Goal: Use online tool/utility: Utilize a website feature to perform a specific function

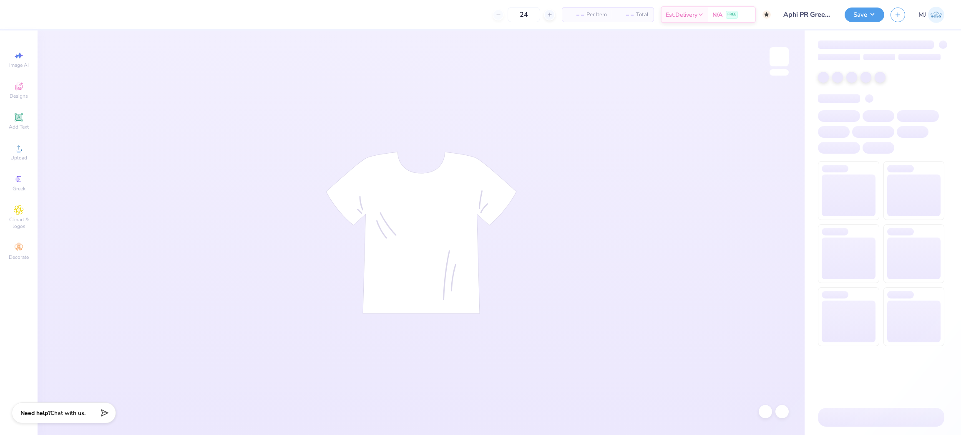
type input "50"
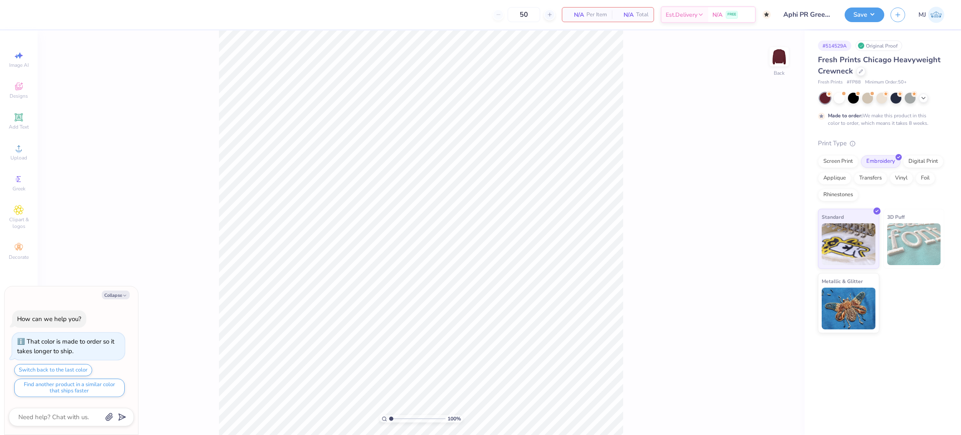
type textarea "x"
click at [13, 159] on span "Upload" at bounding box center [18, 157] width 17 height 7
click at [26, 151] on div "Upload" at bounding box center [18, 152] width 29 height 25
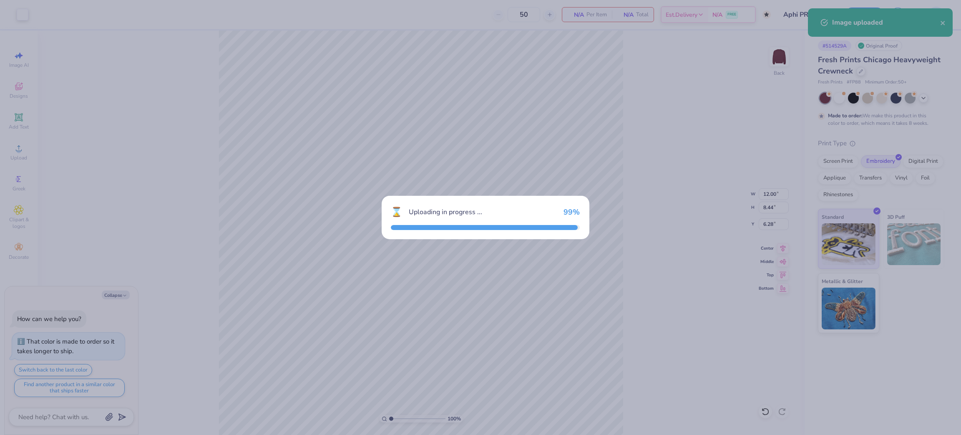
type textarea "x"
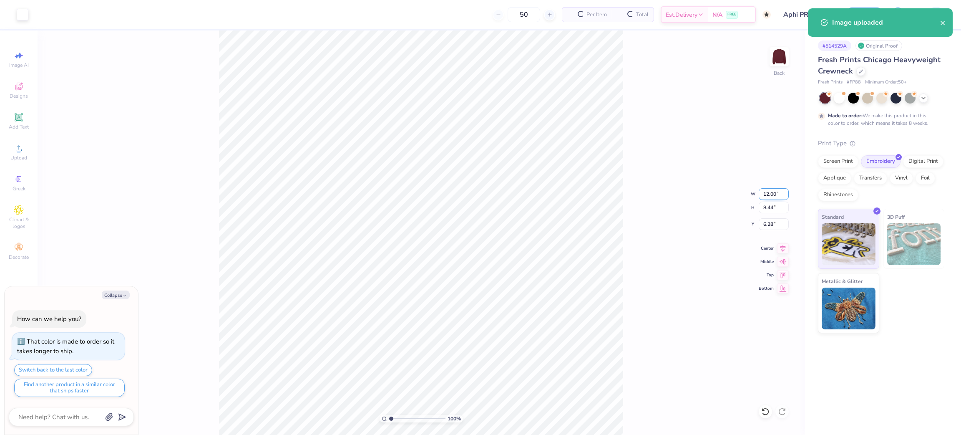
click at [770, 195] on input "12.00" at bounding box center [774, 194] width 30 height 12
click at [766, 194] on input "12.00" at bounding box center [774, 194] width 30 height 12
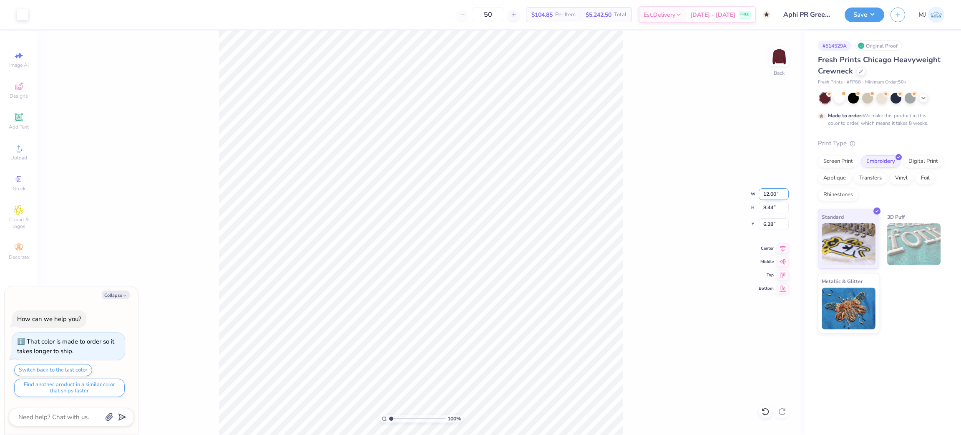
click at [766, 194] on input "12.00" at bounding box center [774, 194] width 30 height 12
type input "4"
type textarea "x"
type input "4.00"
type input "2.81"
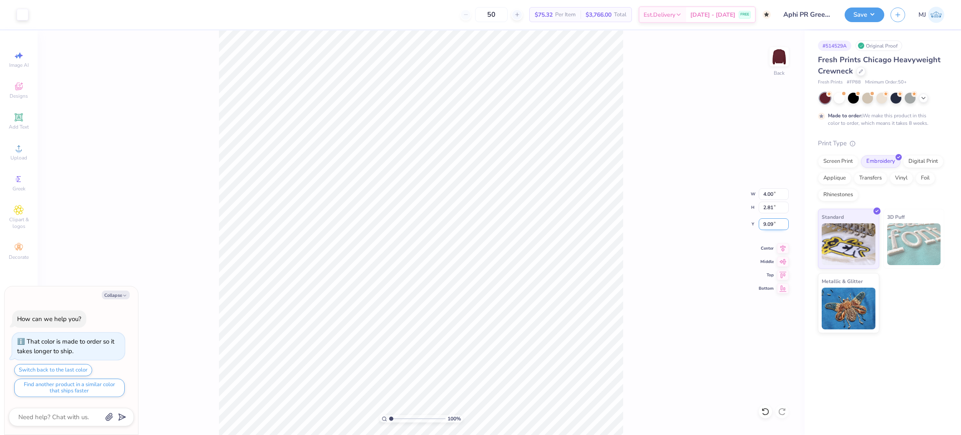
click at [770, 225] on input "9.09" at bounding box center [774, 224] width 30 height 12
type input "3"
type textarea "x"
type input "3.00"
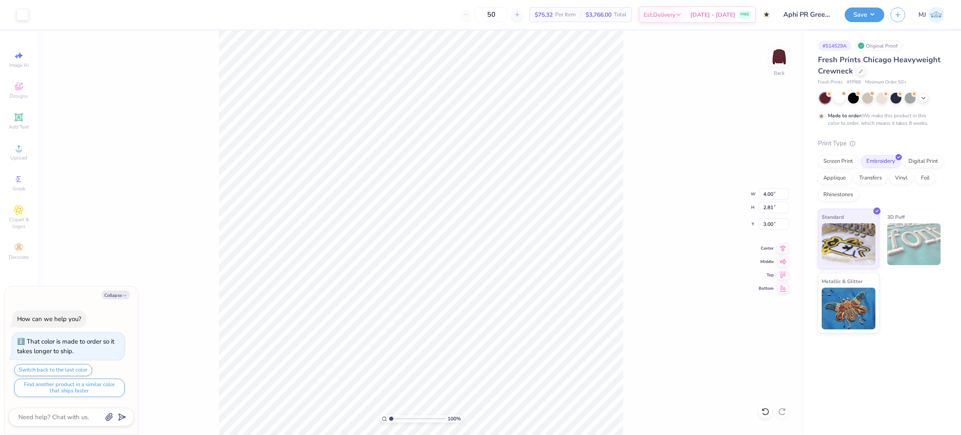
click at [625, 179] on div "100 % Back W 4.00 4.00 " H 2.81 2.81 " Y 3.00 3.00 " Center Middle Top Bottom" at bounding box center [421, 232] width 767 height 404
click at [876, 15] on button "Save" at bounding box center [865, 13] width 40 height 15
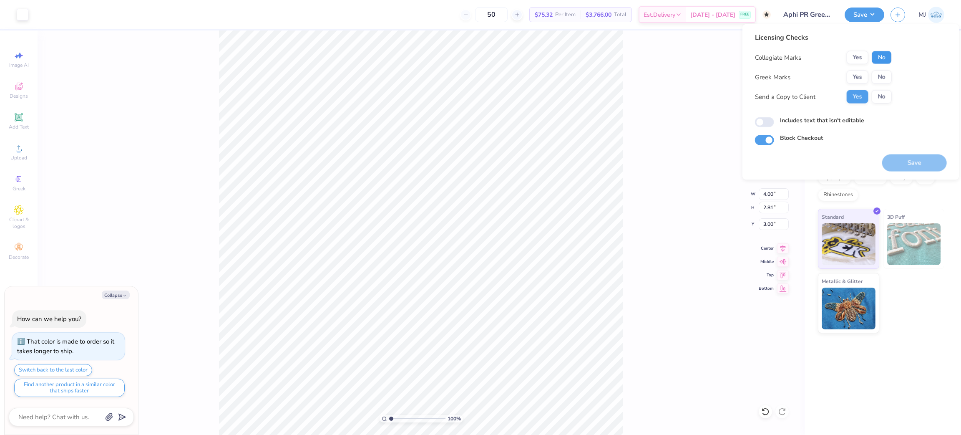
click at [880, 58] on button "No" at bounding box center [882, 57] width 20 height 13
click at [857, 77] on button "Yes" at bounding box center [858, 77] width 22 height 13
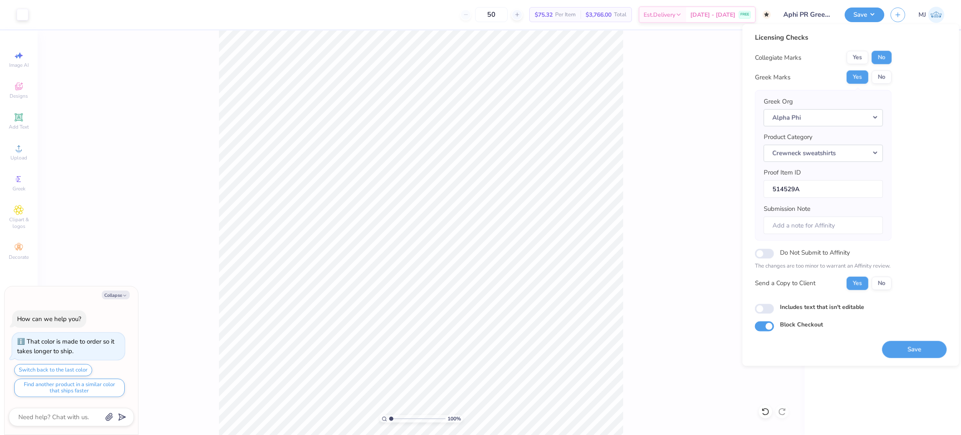
click at [686, 95] on div "100 % Back W 4.00 4.00 " H 2.81 2.81 " Y 3.00 3.00 " Center Middle Top Bottom" at bounding box center [421, 232] width 767 height 404
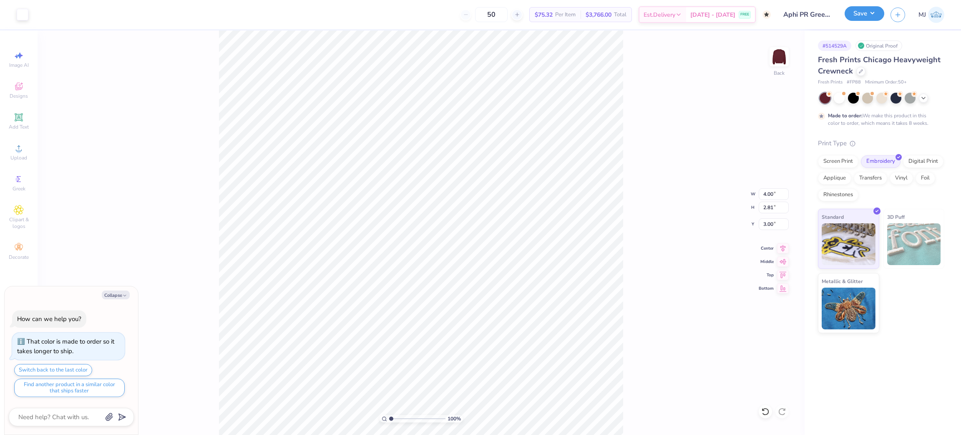
click at [872, 10] on button "Save" at bounding box center [865, 13] width 40 height 15
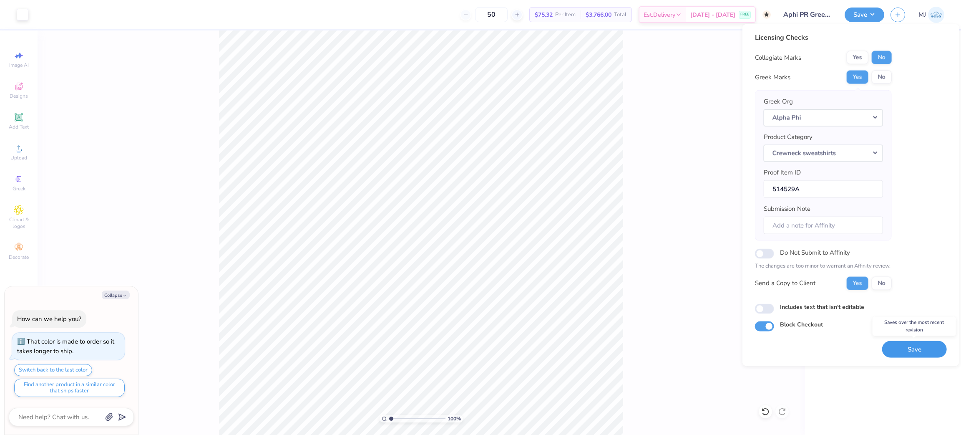
click at [901, 353] on button "Save" at bounding box center [915, 349] width 65 height 17
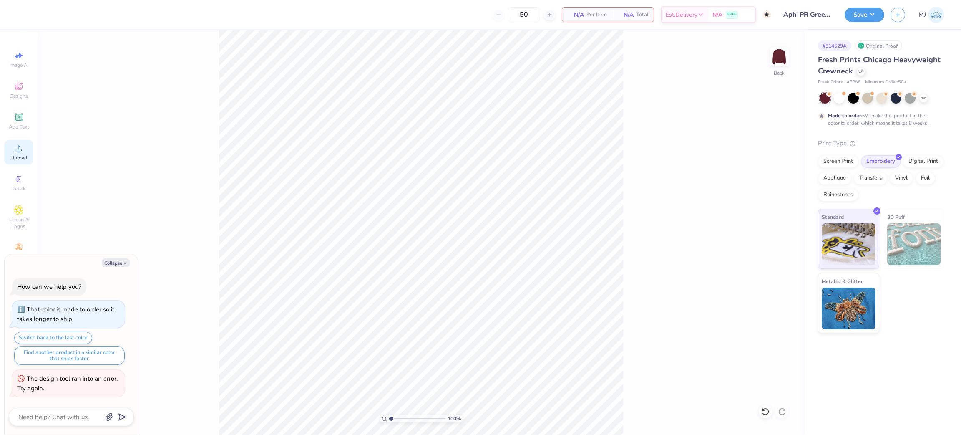
click at [15, 151] on icon at bounding box center [19, 148] width 10 height 10
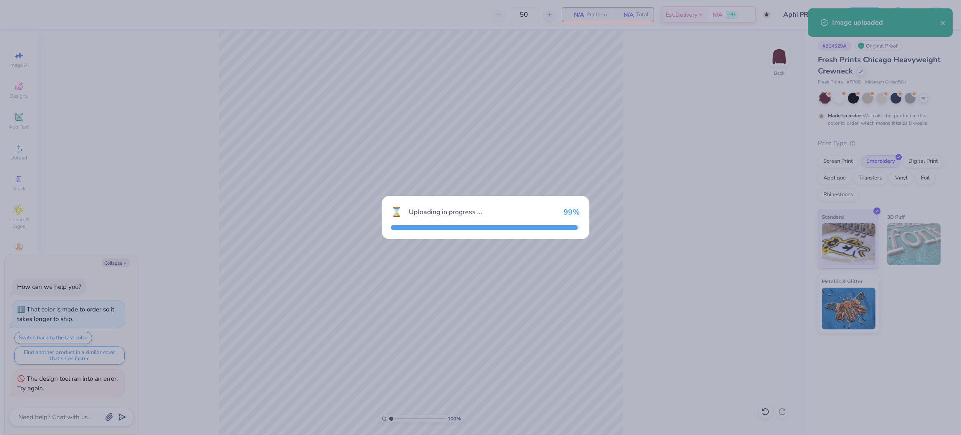
type textarea "x"
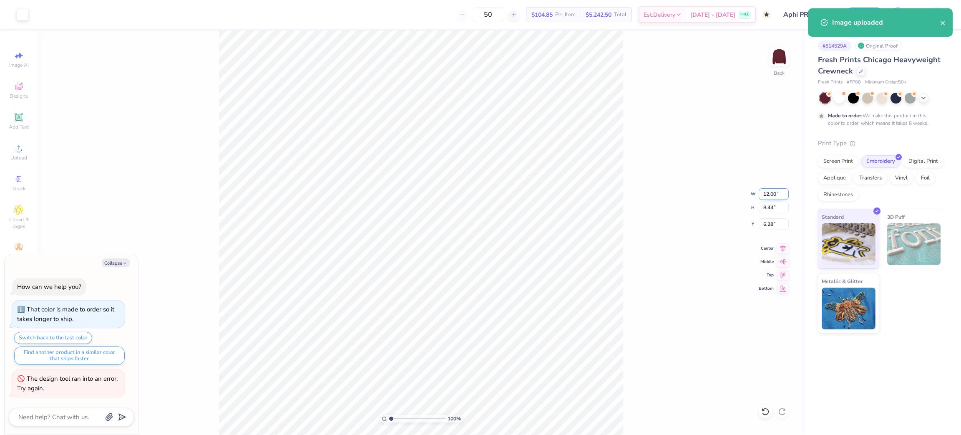
click at [763, 190] on input "12.00" at bounding box center [774, 194] width 30 height 12
click at [764, 190] on input "12.00" at bounding box center [774, 194] width 30 height 12
type input "4"
type textarea "x"
type input "4.00"
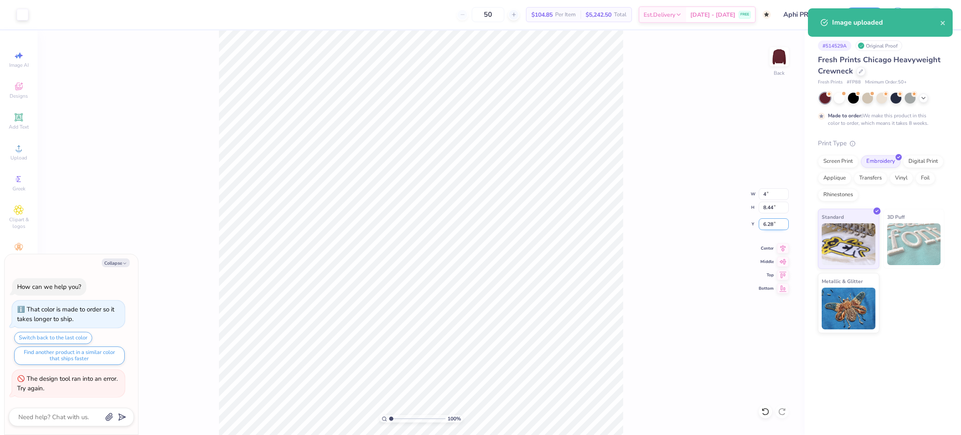
type input "2.81"
click at [772, 222] on input "9.09" at bounding box center [774, 224] width 30 height 12
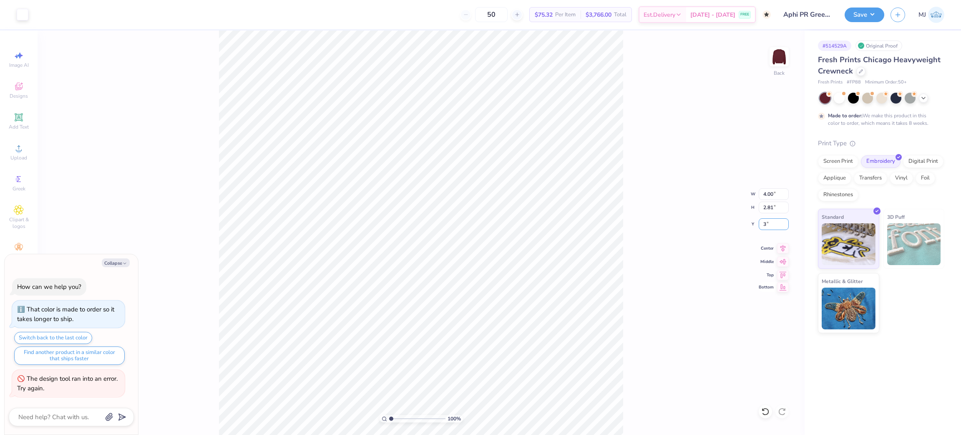
type input "3"
type textarea "x"
type input "3.00"
click at [782, 247] on icon at bounding box center [783, 247] width 12 height 10
click at [871, 13] on button "Save" at bounding box center [865, 13] width 40 height 15
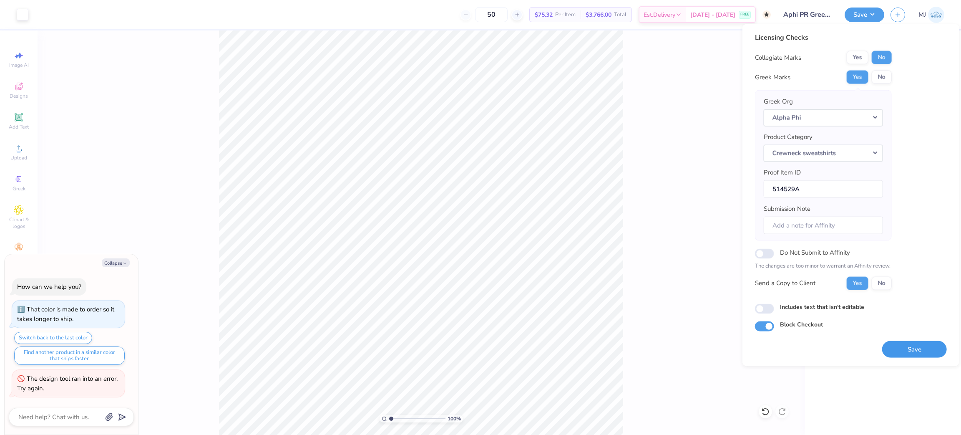
click at [908, 351] on button "Save" at bounding box center [915, 349] width 65 height 17
type textarea "x"
